Goal: Transaction & Acquisition: Purchase product/service

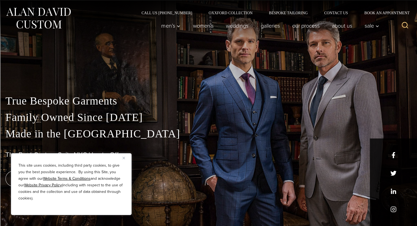
click at [124, 159] on img "Close" at bounding box center [123, 158] width 2 height 2
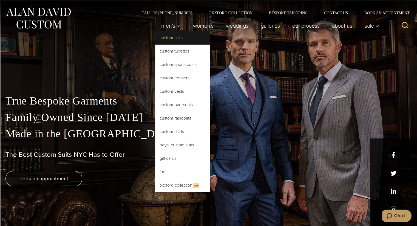
click at [175, 42] on link "Custom Suits" at bounding box center [182, 37] width 55 height 13
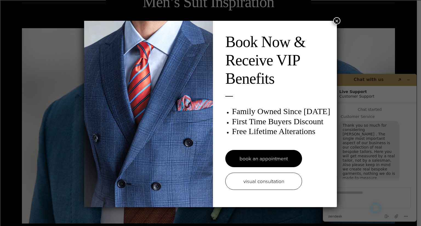
click at [337, 20] on button "×" at bounding box center [336, 20] width 7 height 7
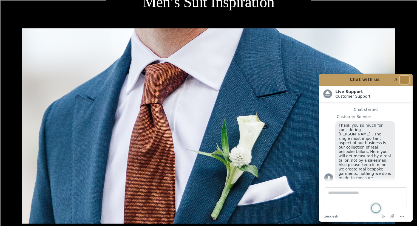
click at [404, 78] on button "Minimize widget" at bounding box center [404, 80] width 9 height 8
